Goal: Find contact information: Find contact information

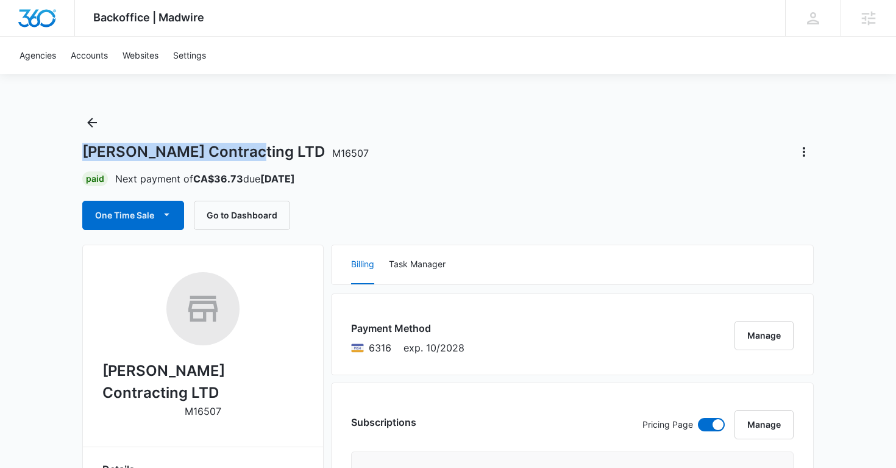
drag, startPoint x: 82, startPoint y: 150, endPoint x: 249, endPoint y: 150, distance: 167.1
click at [249, 150] on h1 "Weber Contracting LTD M16507" at bounding box center [225, 152] width 287 height 18
copy h1 "Weber Contracting LTD"
click at [802, 152] on icon "Actions" at bounding box center [804, 152] width 15 height 15
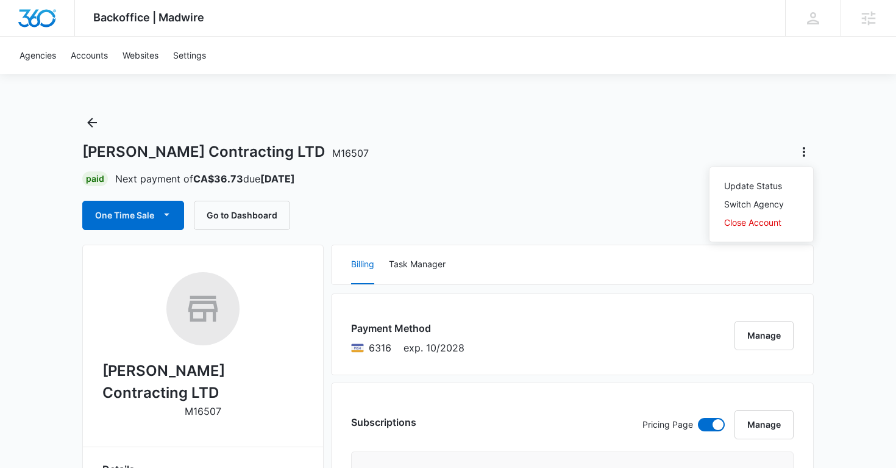
click at [103, 54] on link "Accounts" at bounding box center [89, 55] width 52 height 37
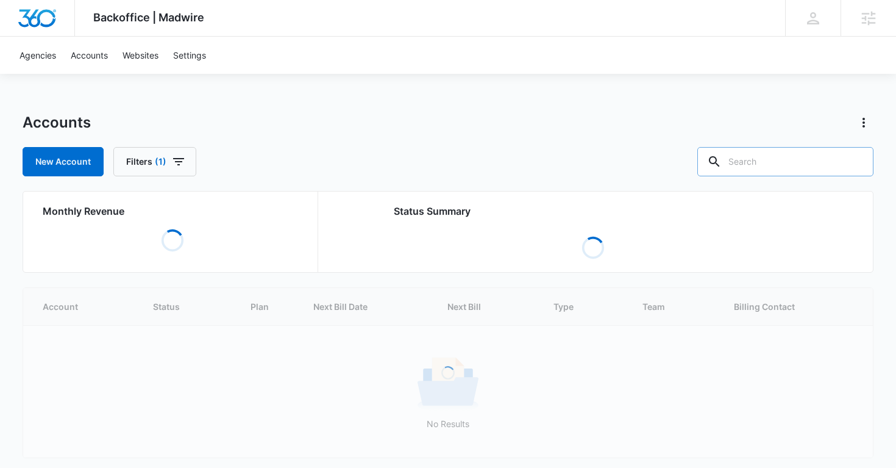
click at [812, 158] on input "text" at bounding box center [786, 161] width 176 height 29
paste input "Weber Contracting LTD"
type input "Weber Contracting LTD"
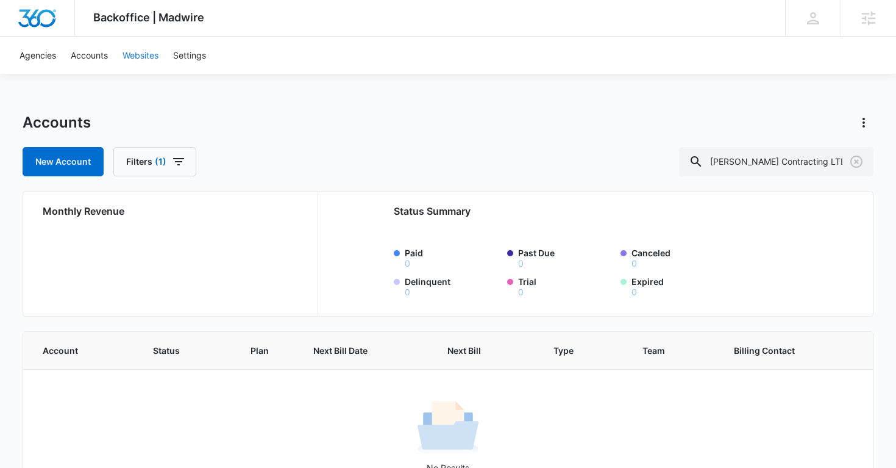
click at [150, 54] on link "Websites" at bounding box center [140, 55] width 51 height 37
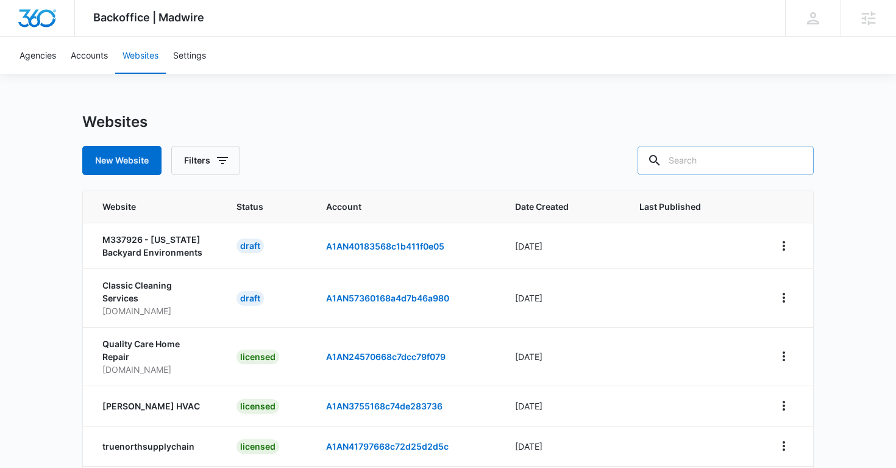
click at [710, 159] on input "text" at bounding box center [726, 160] width 176 height 29
paste input "Weber Contracting LTD"
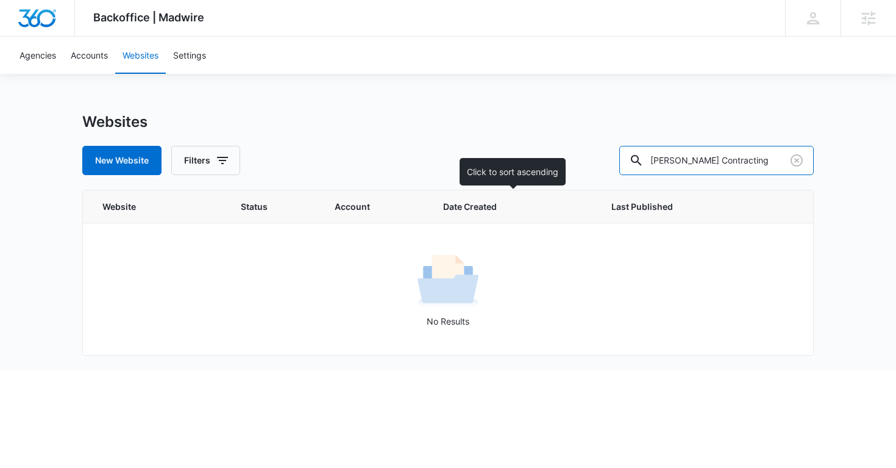
type input "Weber Contracting"
drag, startPoint x: 718, startPoint y: 160, endPoint x: 781, endPoint y: 160, distance: 62.8
click at [781, 160] on input "Weber Contracting" at bounding box center [717, 160] width 195 height 29
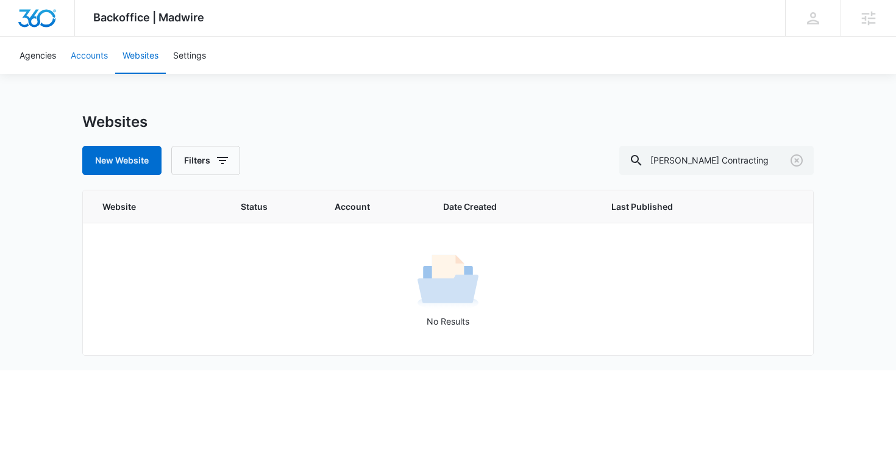
click at [82, 49] on link "Accounts" at bounding box center [89, 55] width 52 height 37
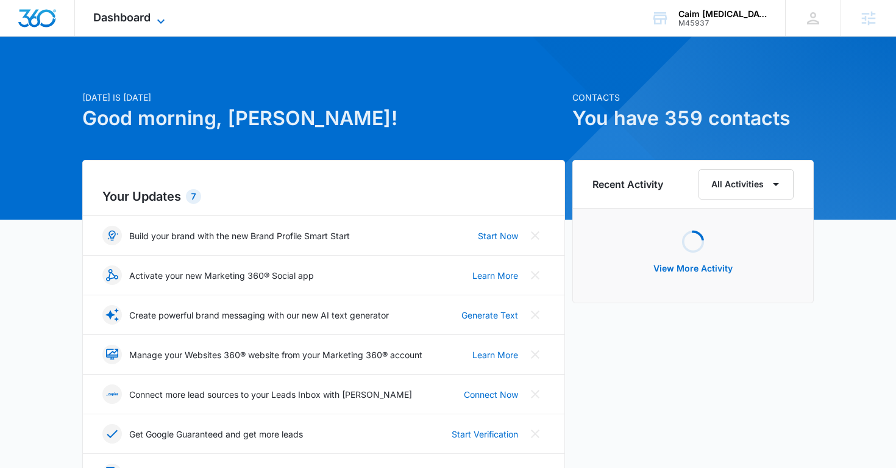
click at [154, 11] on div "Dashboard Apps Reputation Websites Forms CRM Email Social Shop Payments POS Con…" at bounding box center [131, 18] width 112 height 36
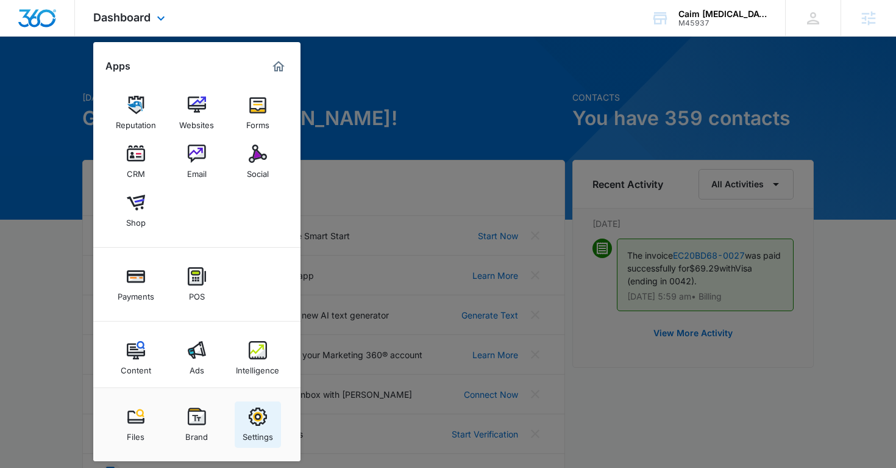
click at [262, 416] on img at bounding box center [258, 416] width 18 height 18
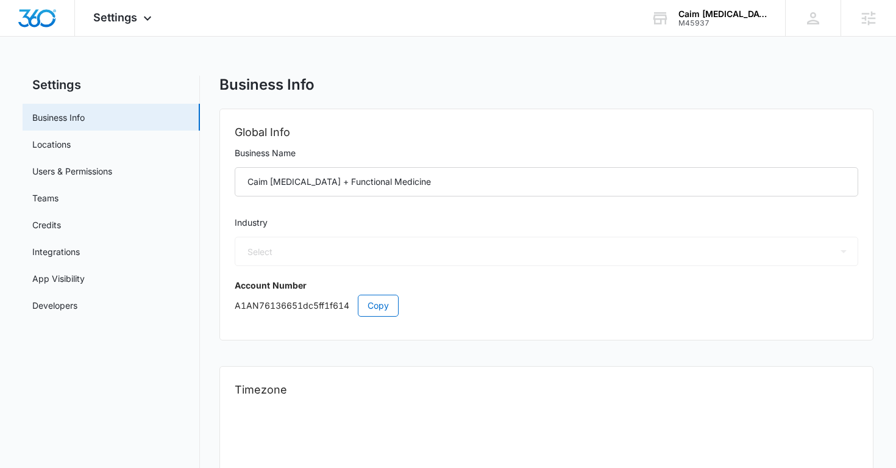
select select "16"
select select "US"
select select "America/[GEOGRAPHIC_DATA]"
click at [112, 173] on link "Users & Permissions" at bounding box center [72, 171] width 80 height 13
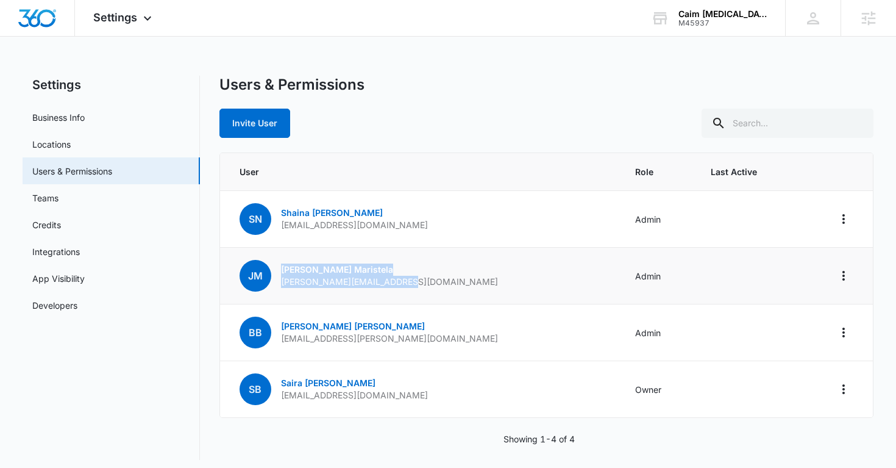
drag, startPoint x: 406, startPoint y: 281, endPoint x: 278, endPoint y: 280, distance: 127.5
click at [276, 281] on td "[PERSON_NAME] Maristela [EMAIL_ADDRESS][DOMAIN_NAME]" at bounding box center [420, 276] width 401 height 57
copy p "[PERSON_NAME][EMAIL_ADDRESS][DOMAIN_NAME]"
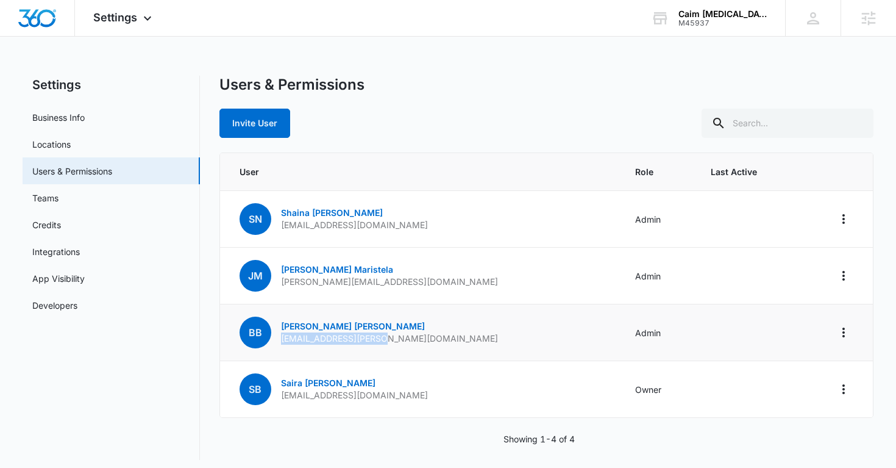
drag, startPoint x: 385, startPoint y: 338, endPoint x: 282, endPoint y: 341, distance: 103.7
click at [282, 341] on td "BB [PERSON_NAME] [PERSON_NAME] [EMAIL_ADDRESS][PERSON_NAME][DOMAIN_NAME]" at bounding box center [420, 332] width 401 height 57
copy p "[EMAIL_ADDRESS][PERSON_NAME][DOMAIN_NAME]"
